Goal: Task Accomplishment & Management: Use online tool/utility

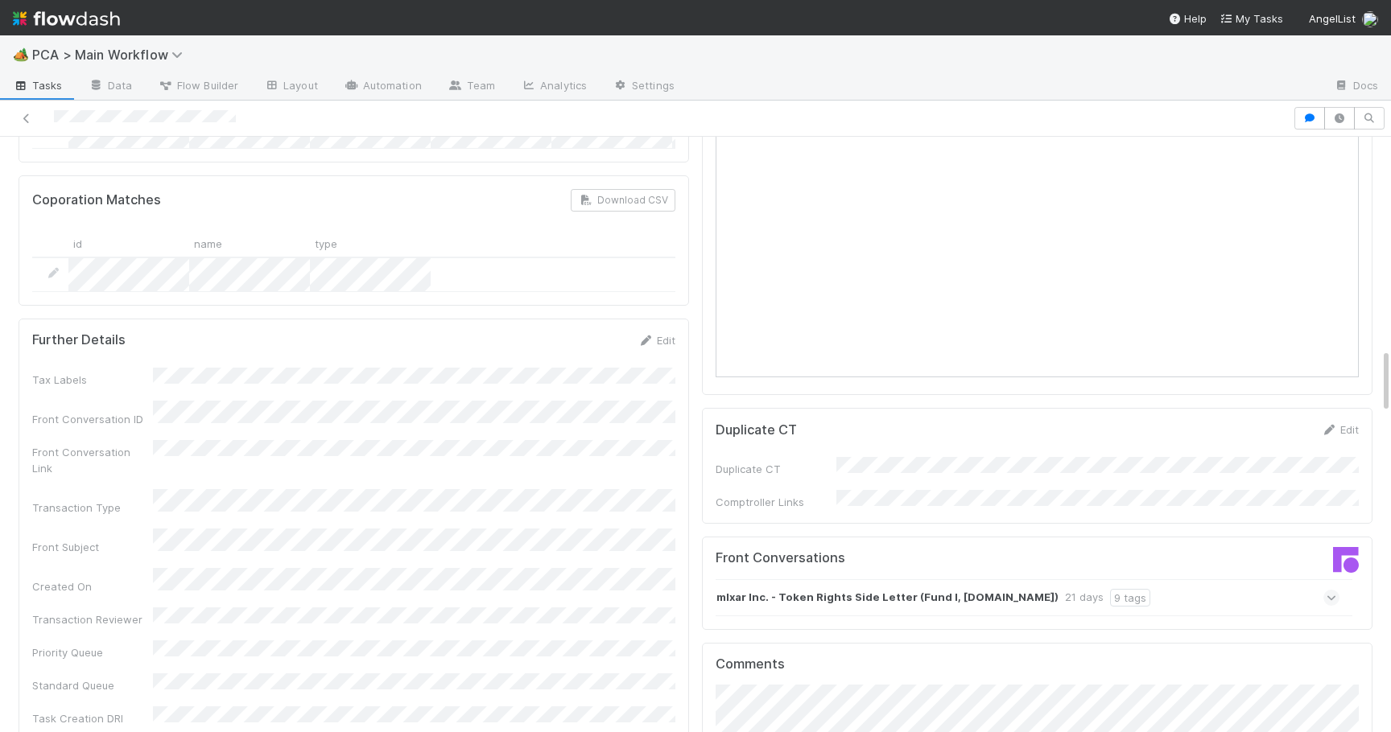
scroll to position [1905, 0]
click at [1334, 591] on icon at bounding box center [1331, 599] width 10 height 16
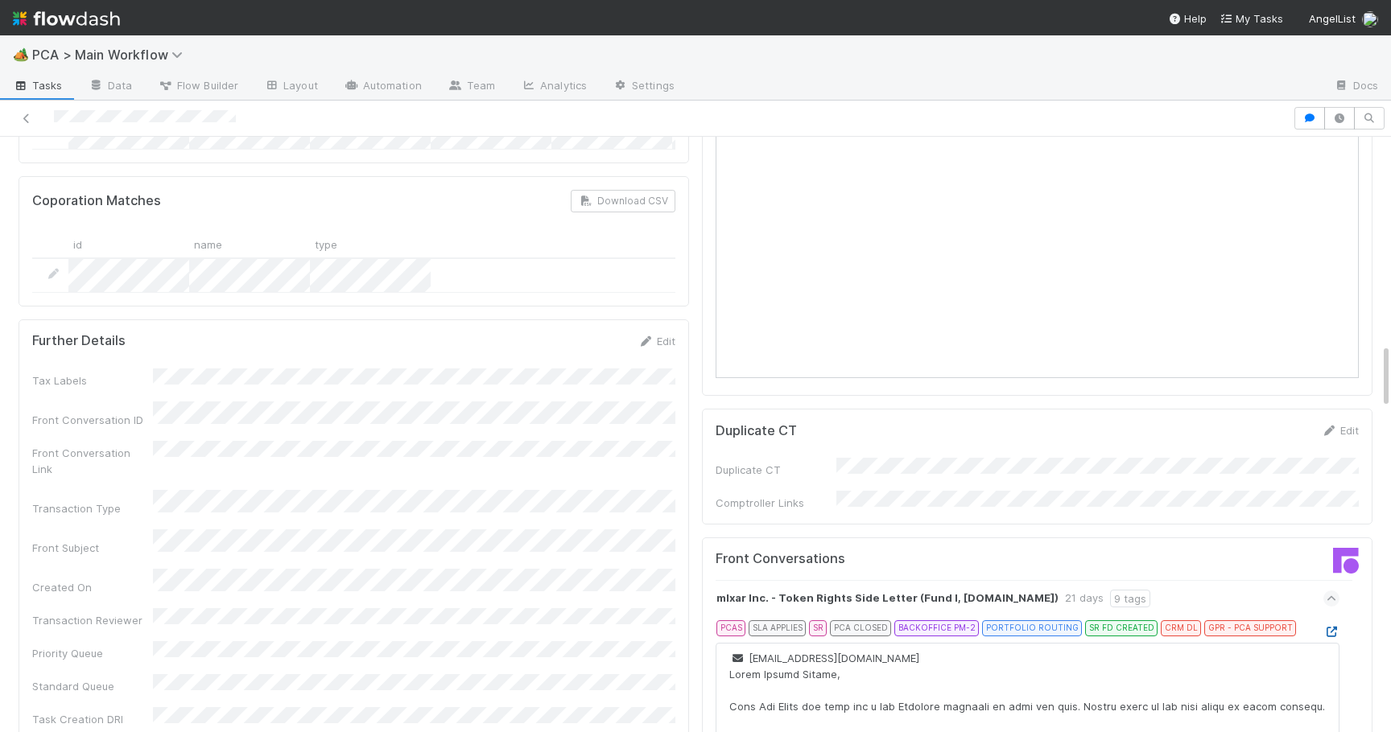
click at [1330, 627] on icon at bounding box center [1331, 632] width 16 height 10
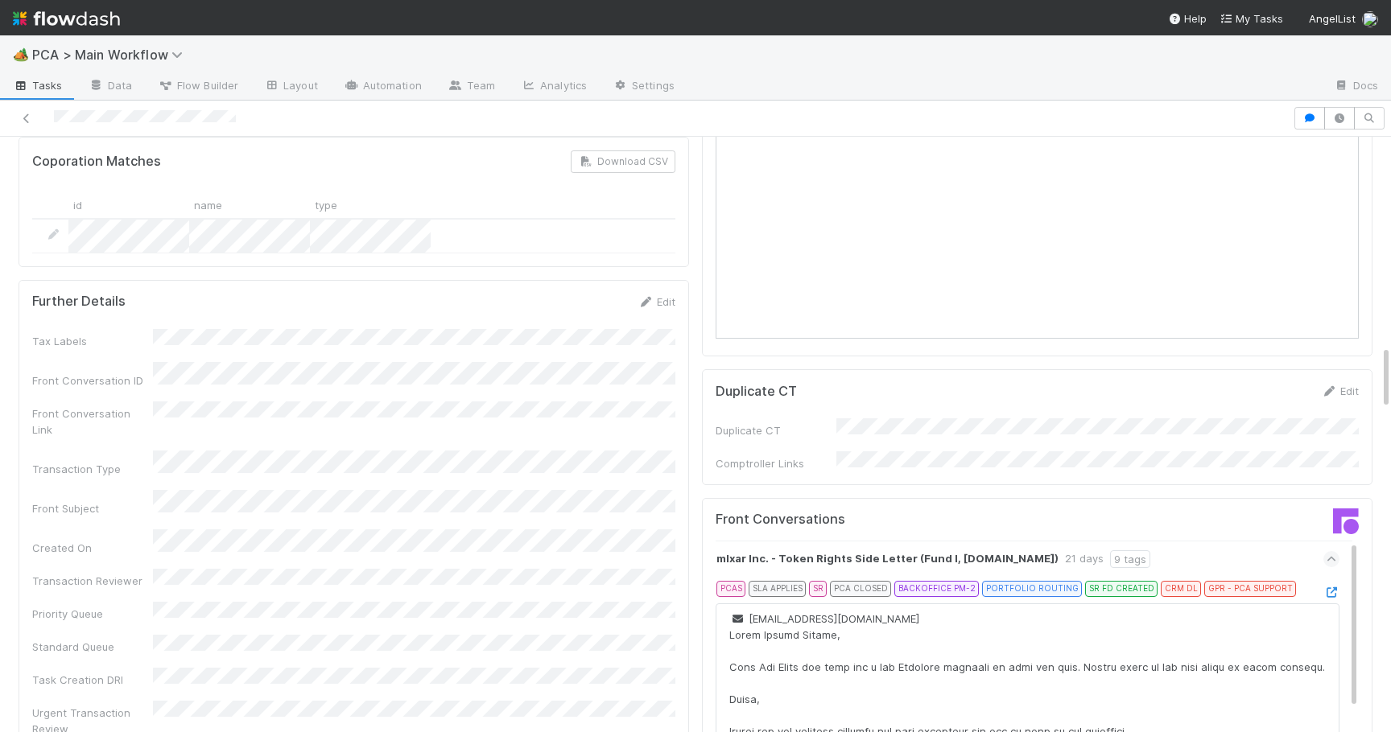
scroll to position [1917, 0]
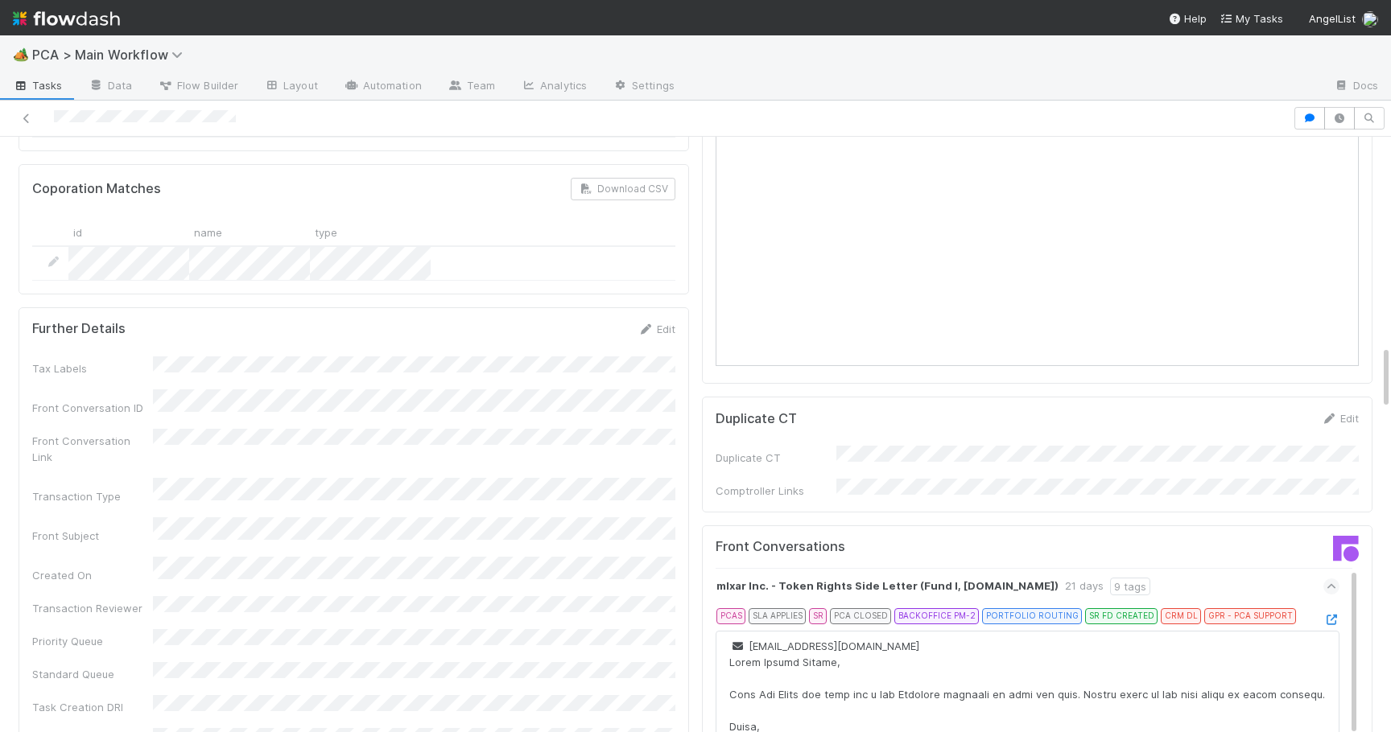
click at [1325, 612] on div at bounding box center [1331, 620] width 16 height 16
click at [1329, 615] on icon at bounding box center [1331, 620] width 16 height 10
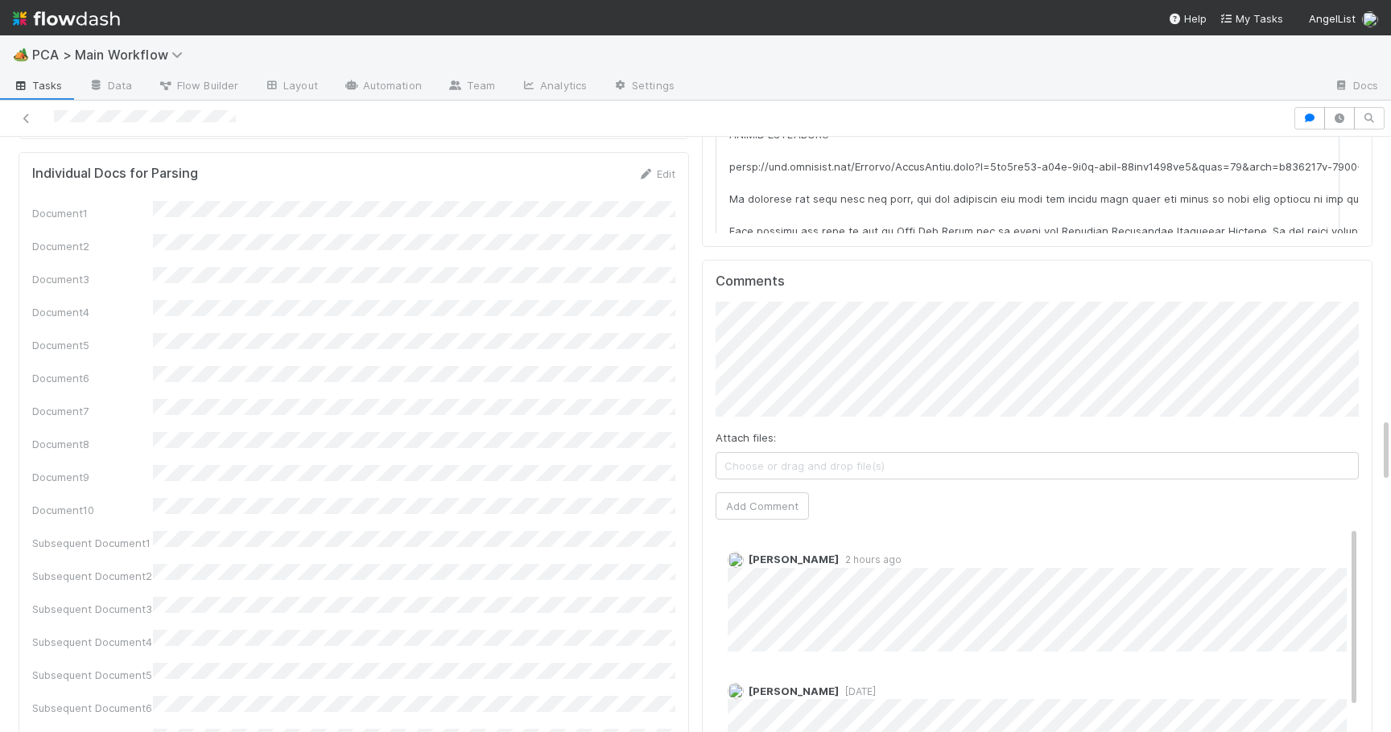
scroll to position [2662, 0]
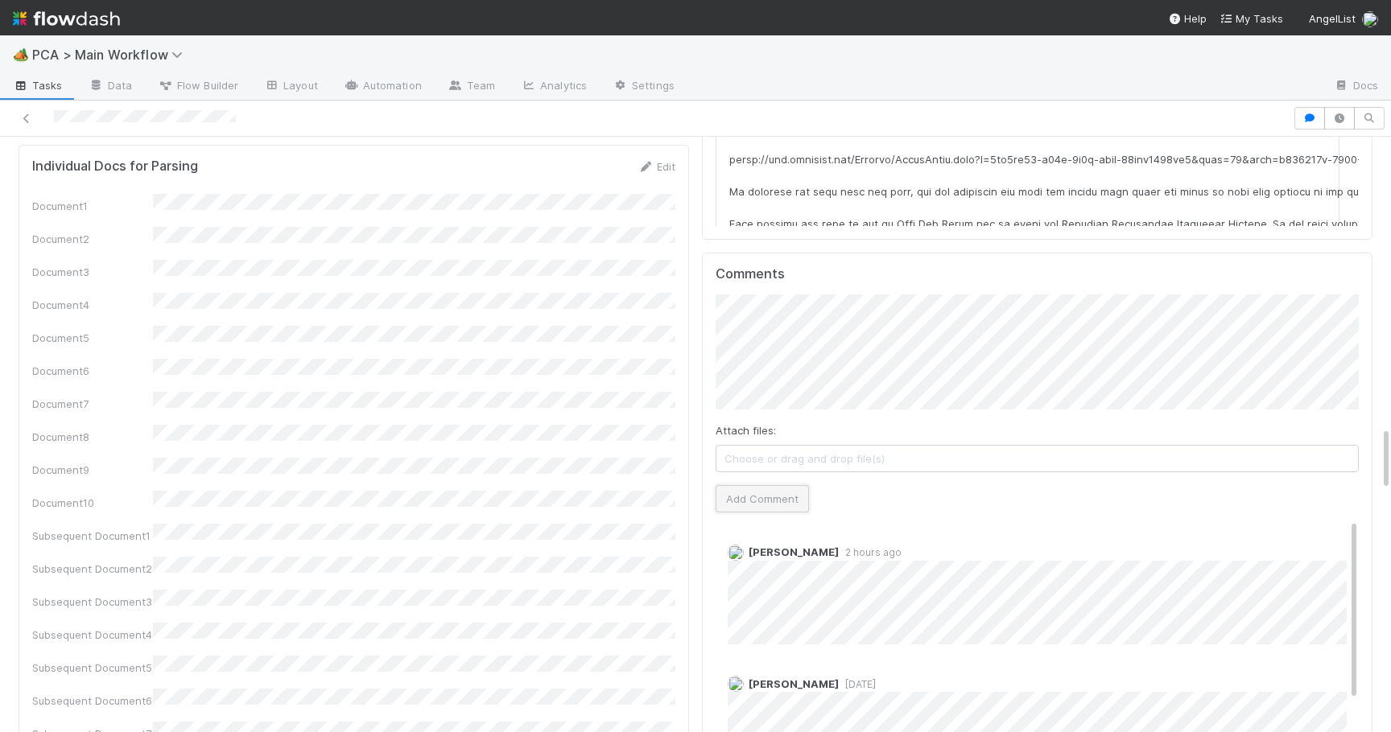
click at [770, 485] on button "Add Comment" at bounding box center [762, 498] width 93 height 27
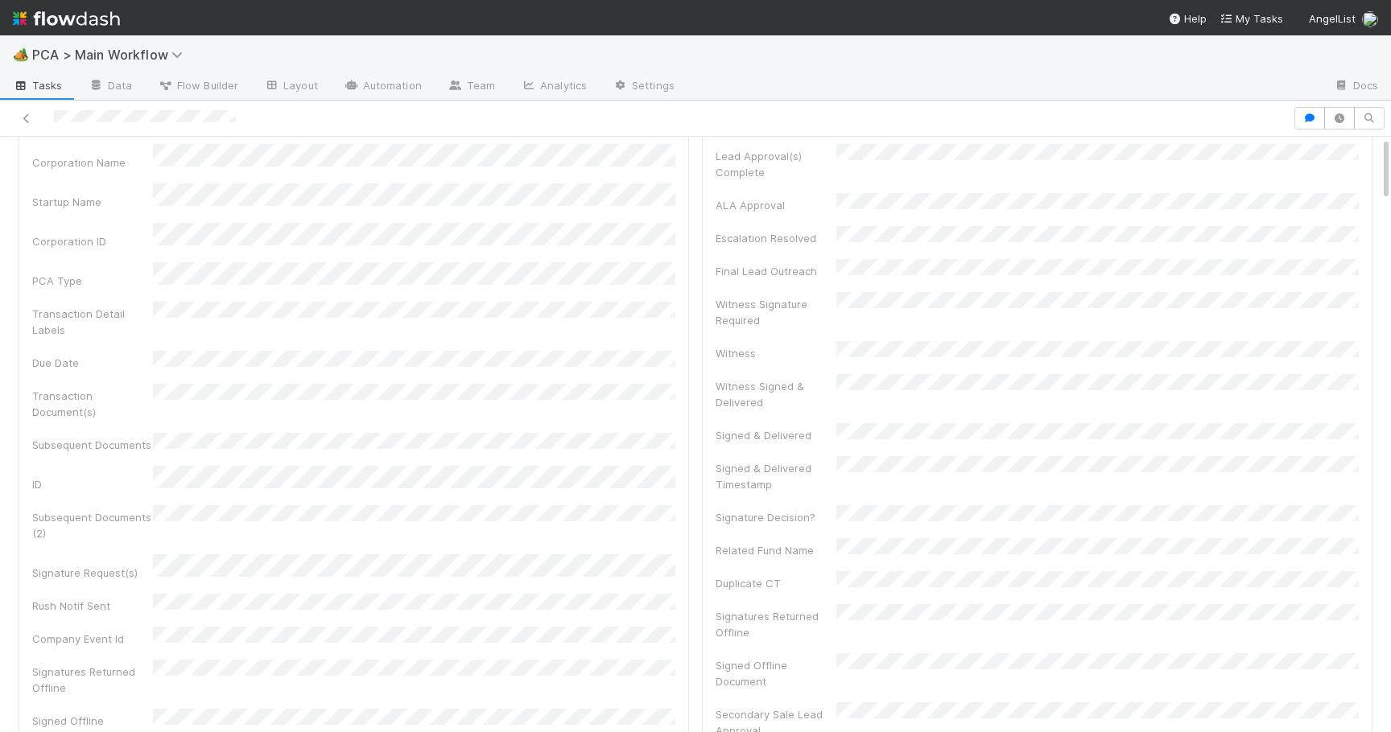
scroll to position [0, 0]
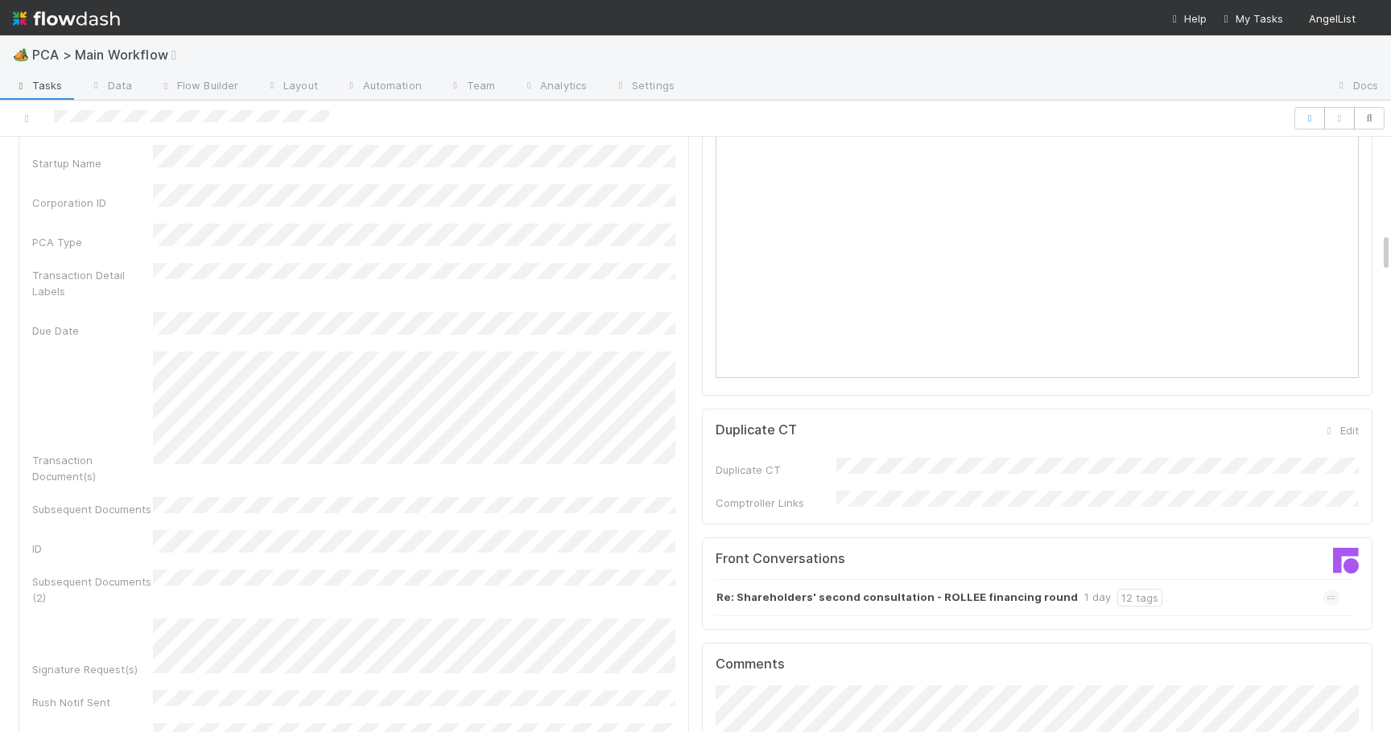
scroll to position [1442, 0]
click at [1336, 584] on icon at bounding box center [1331, 592] width 10 height 16
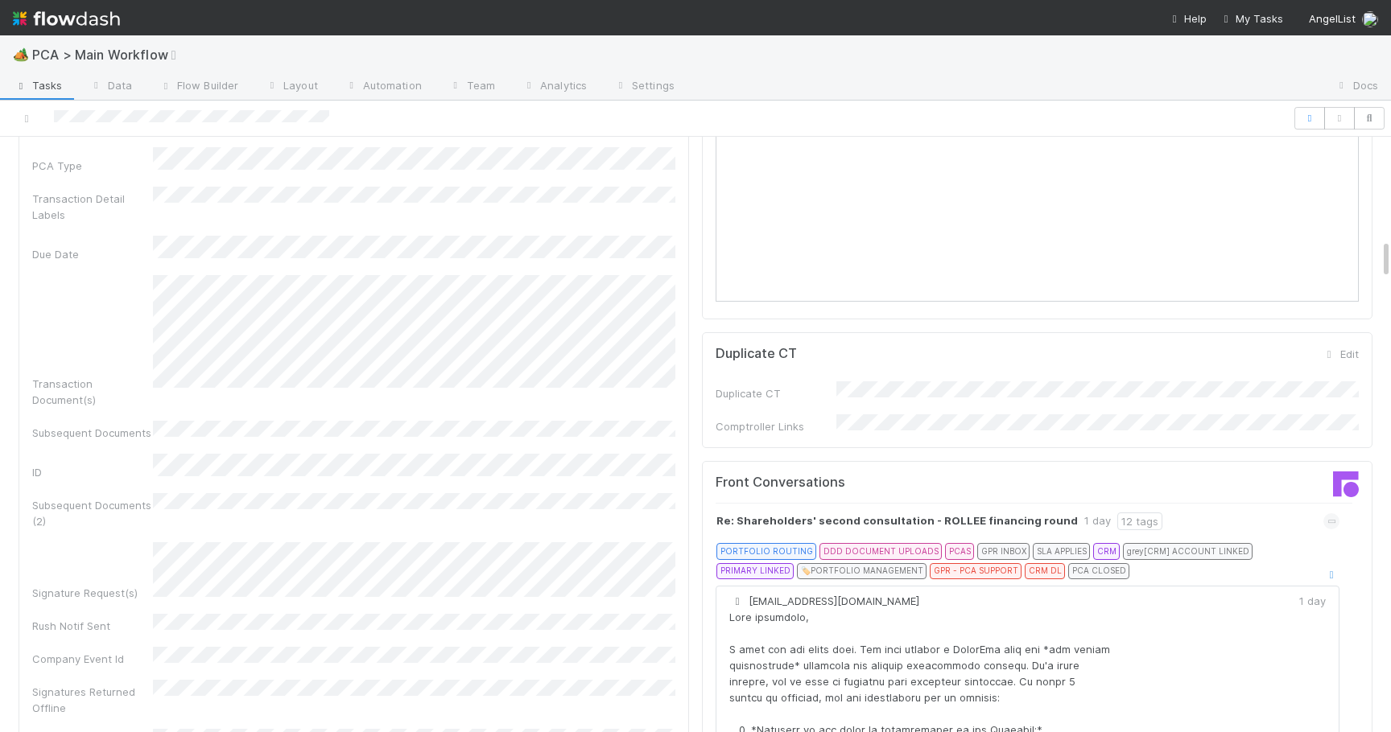
scroll to position [1532, 0]
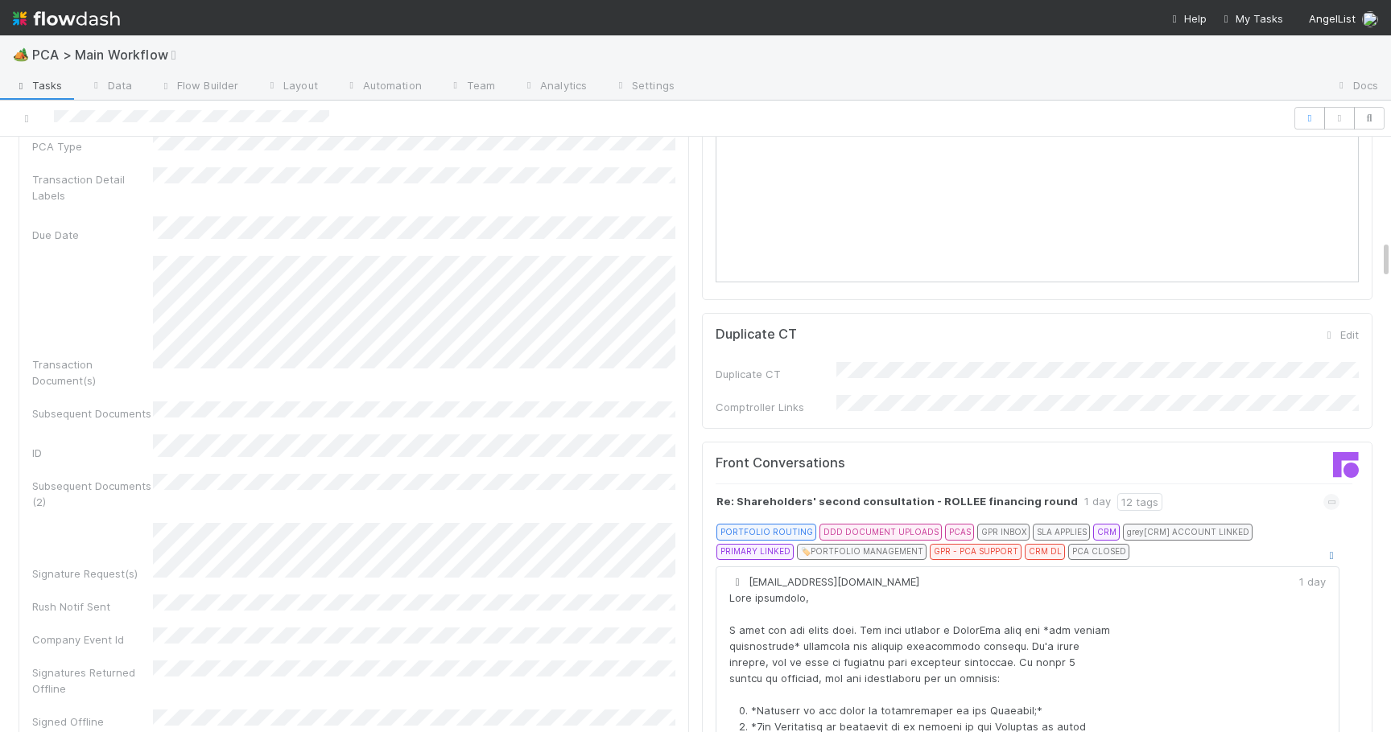
click at [1330, 551] on icon at bounding box center [1331, 556] width 16 height 10
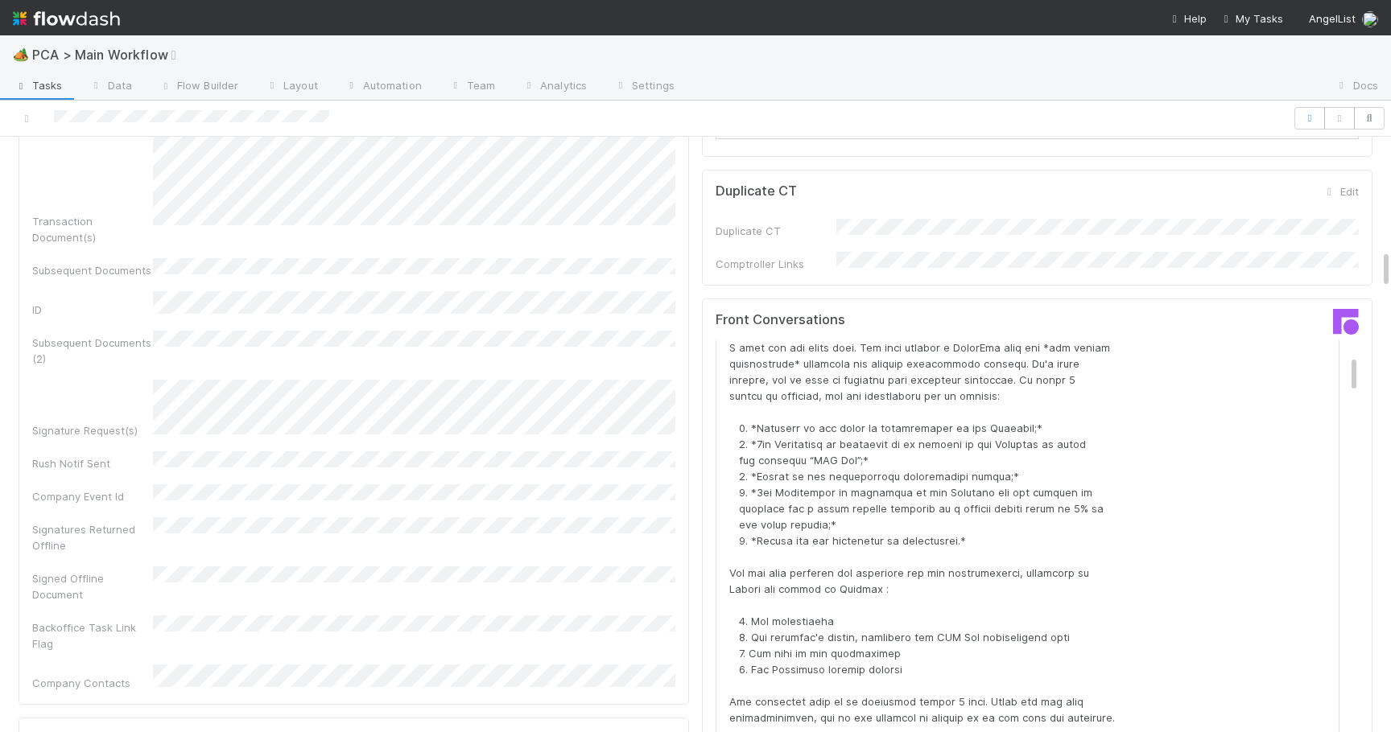
scroll to position [152, 0]
